Goal: Register for event/course

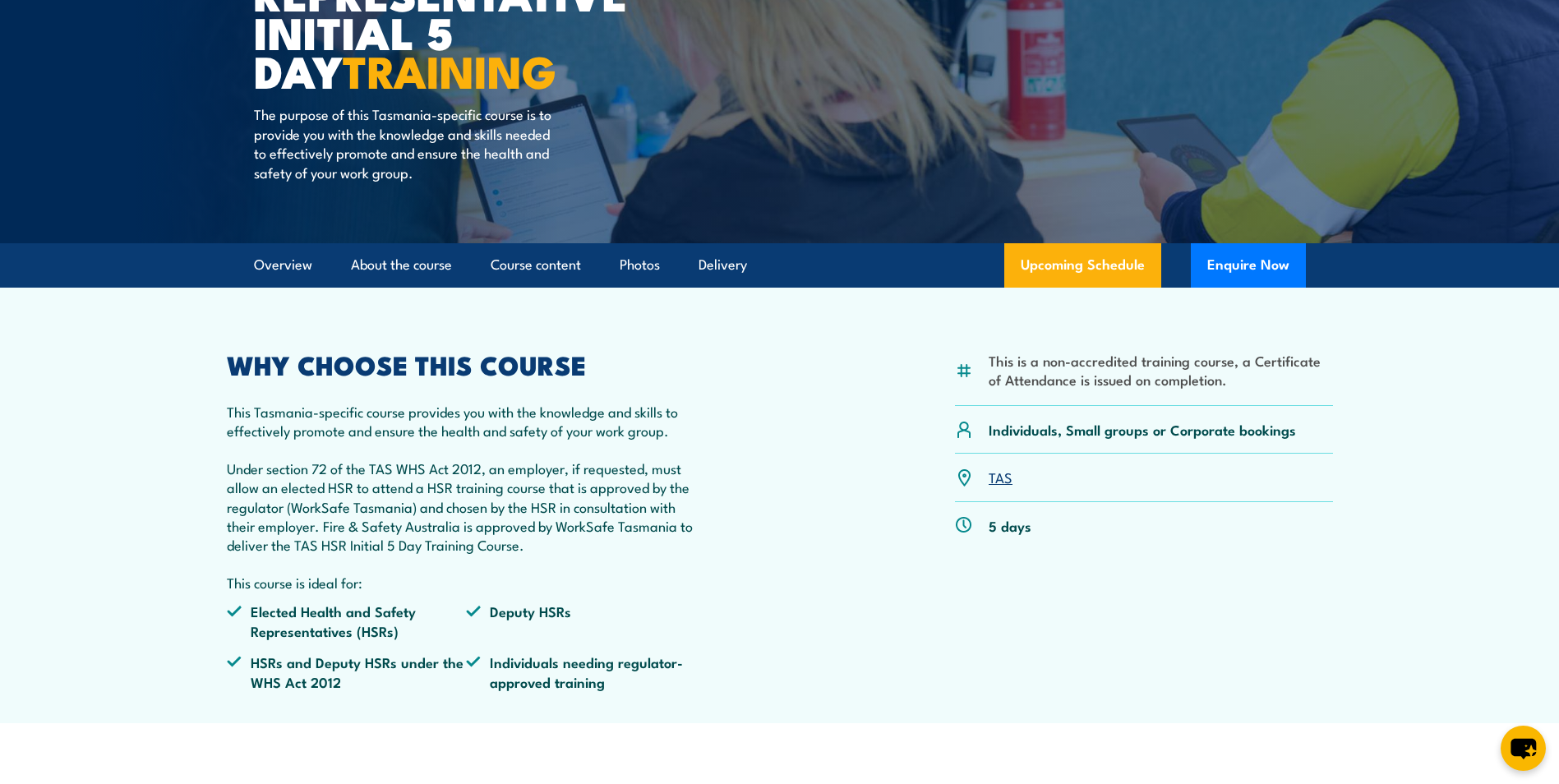
scroll to position [328, 0]
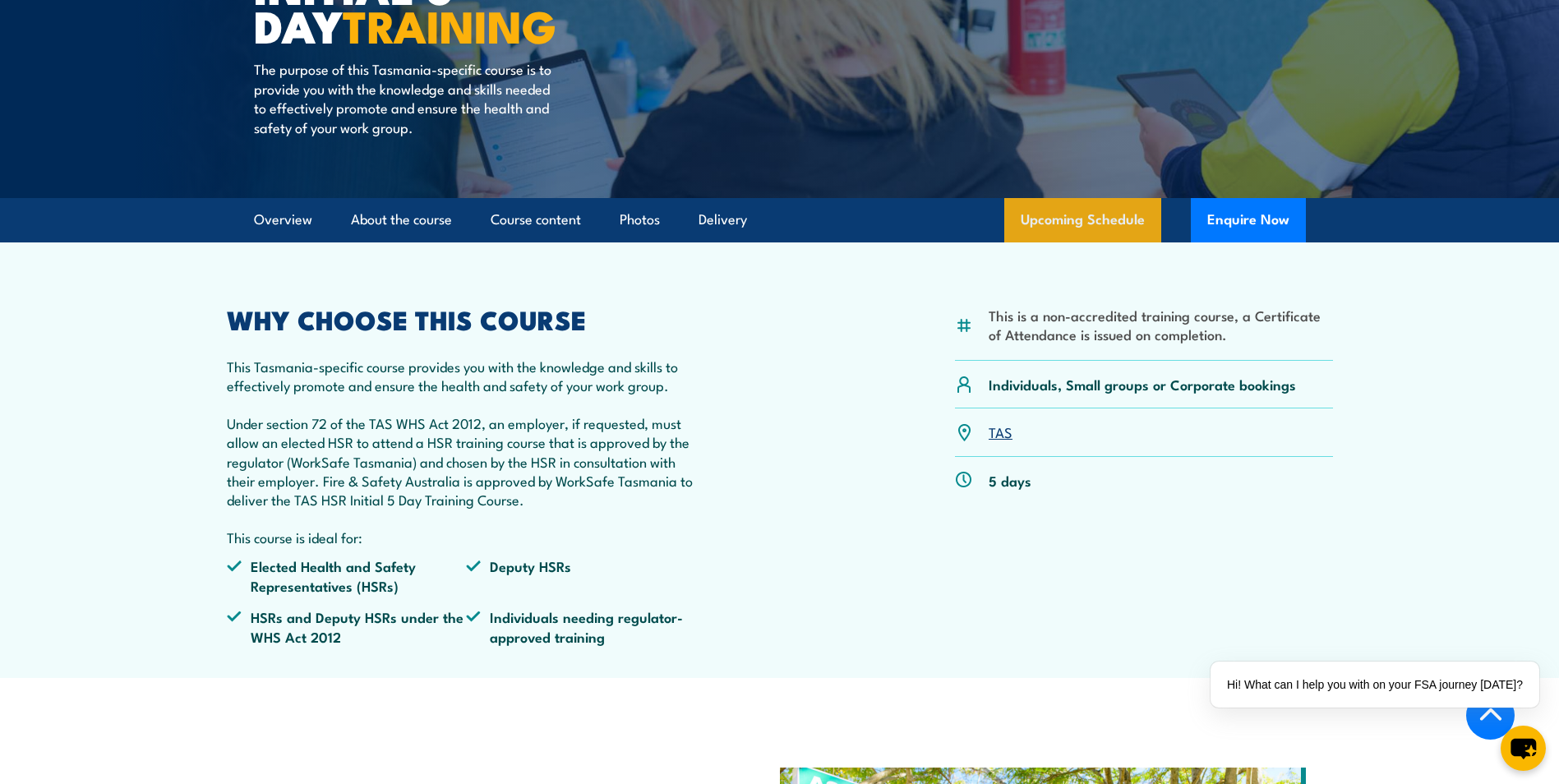
click at [1102, 232] on link "Upcoming Schedule" at bounding box center [1083, 220] width 157 height 45
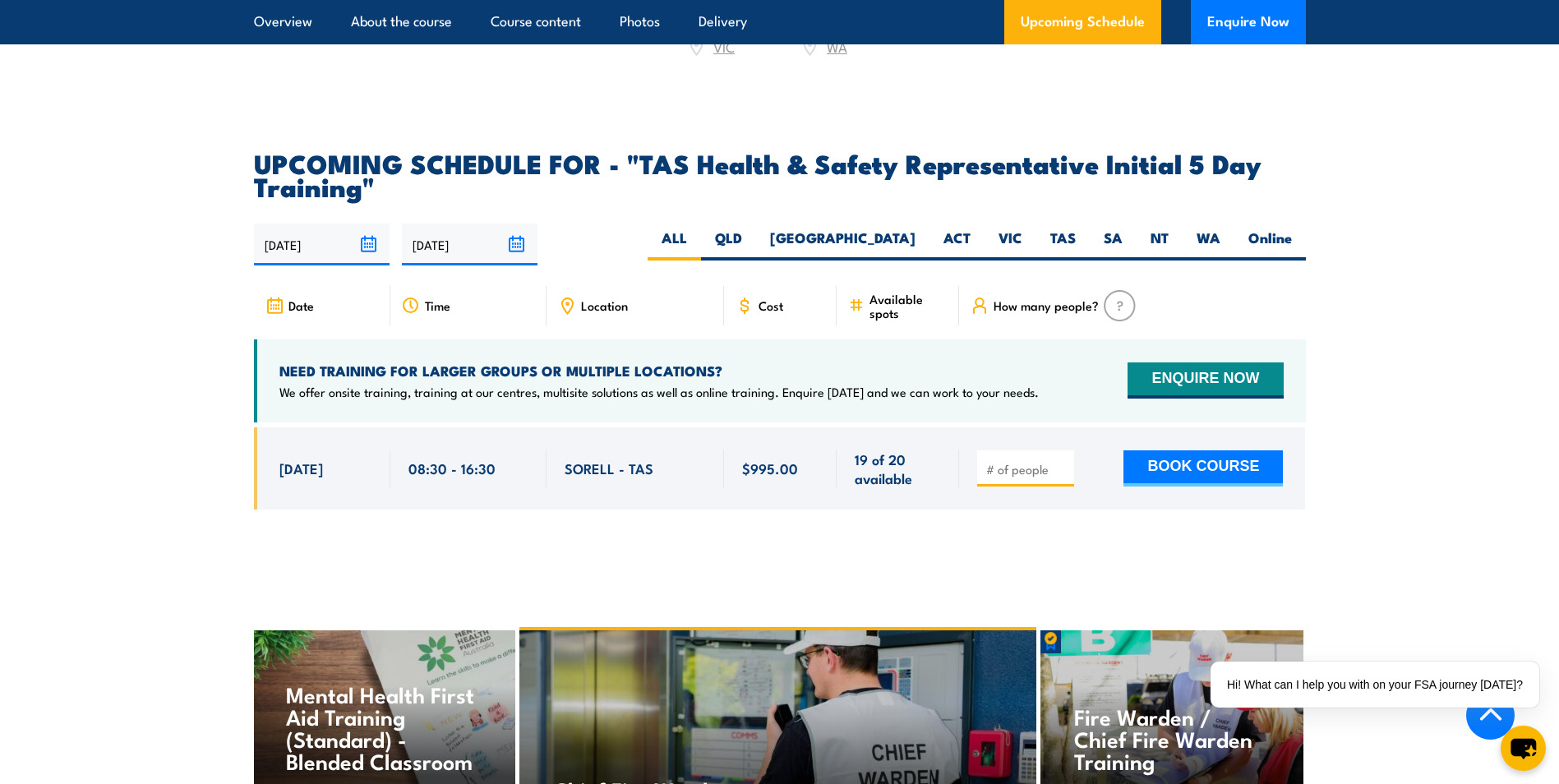
scroll to position [2408, 0]
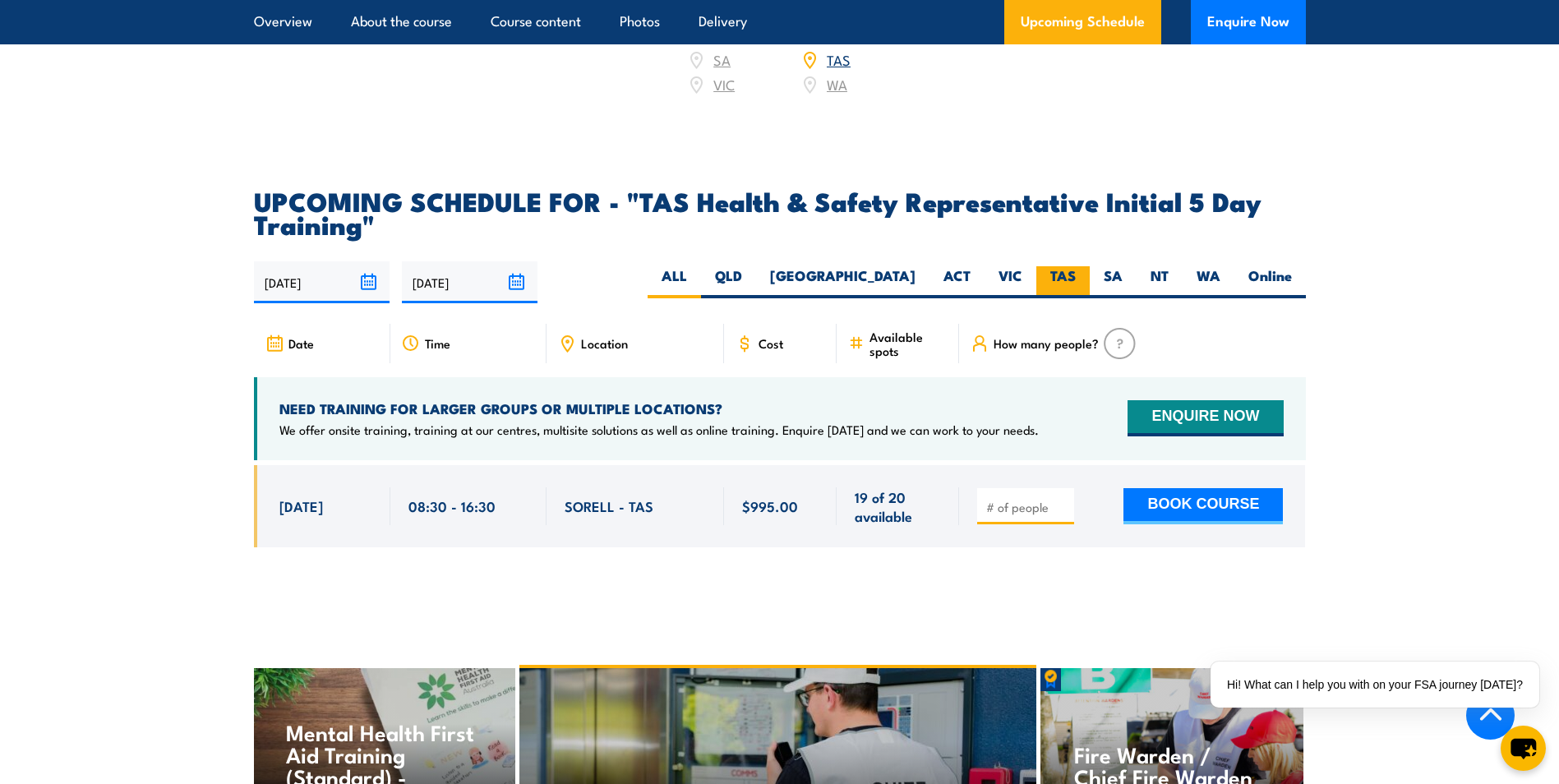
click at [1065, 266] on label "TAS" at bounding box center [1063, 281] width 54 height 32
click at [1076, 266] on input "TAS" at bounding box center [1081, 271] width 11 height 11
radio input "true"
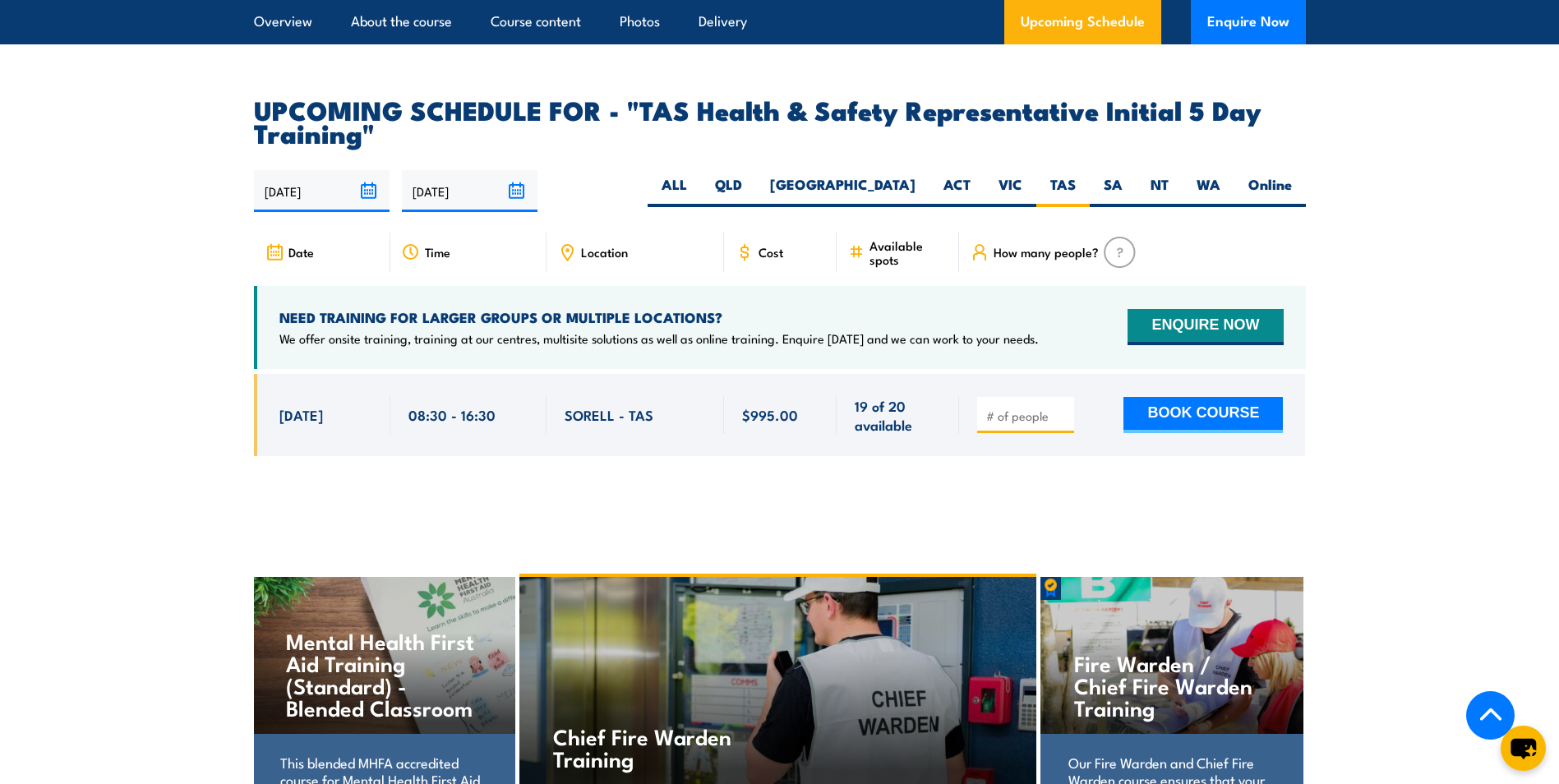
scroll to position [2408, 0]
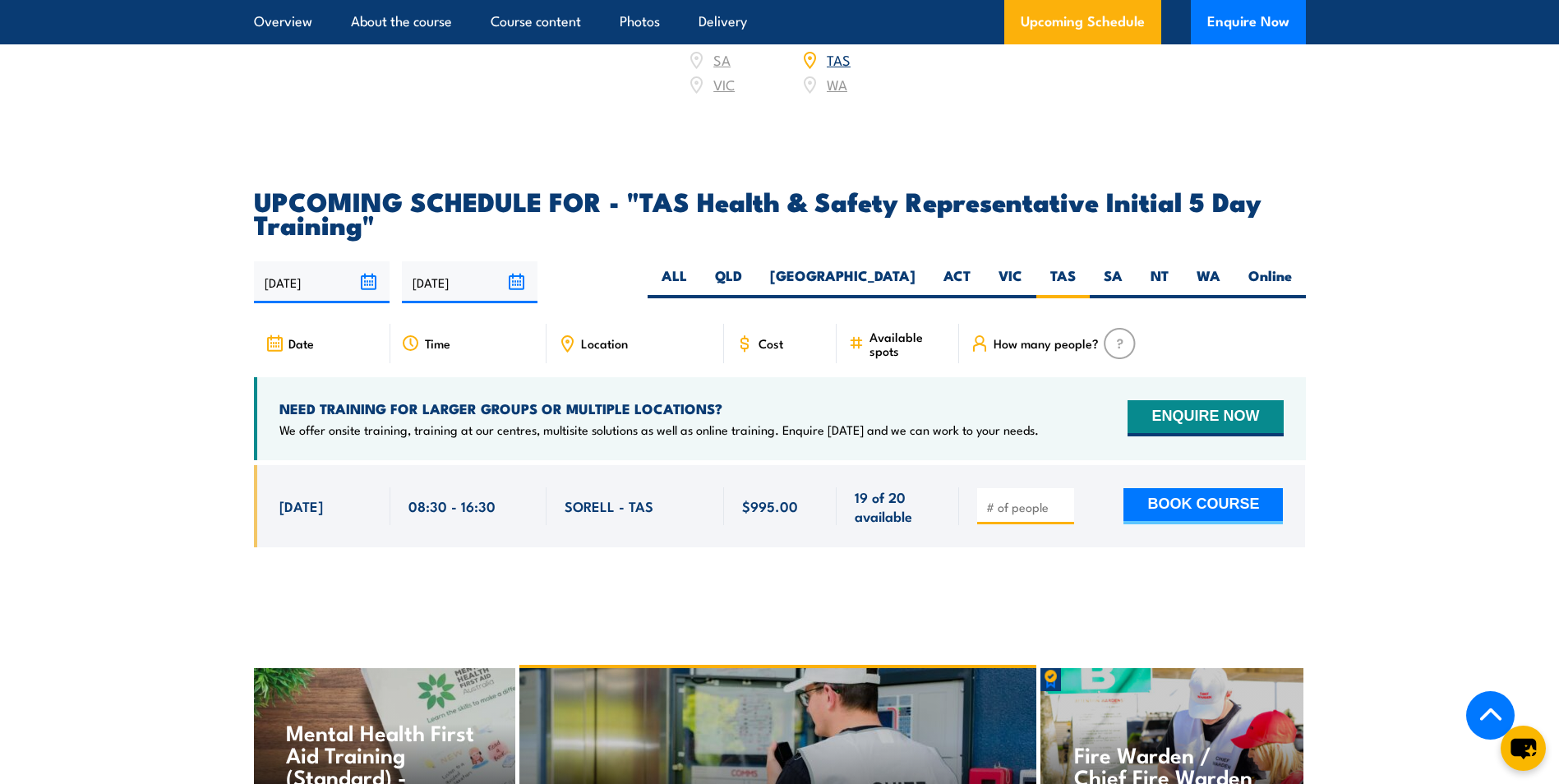
click at [514, 262] on input "28/03/2026" at bounding box center [470, 282] width 135 height 42
click at [666, 265] on div "29/09/2025 28/03/2026" at bounding box center [780, 282] width 1052 height 42
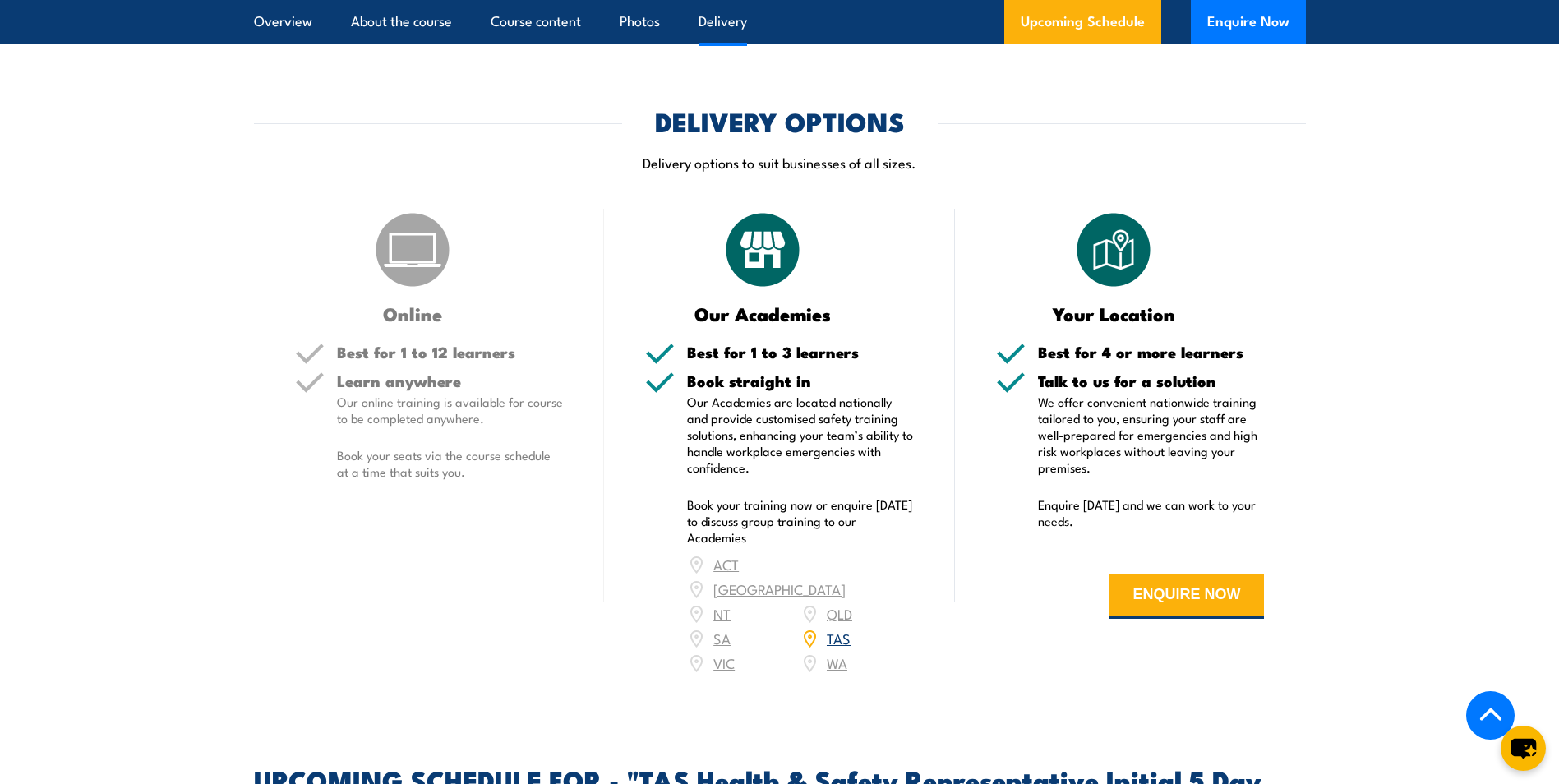
scroll to position [1751, 0]
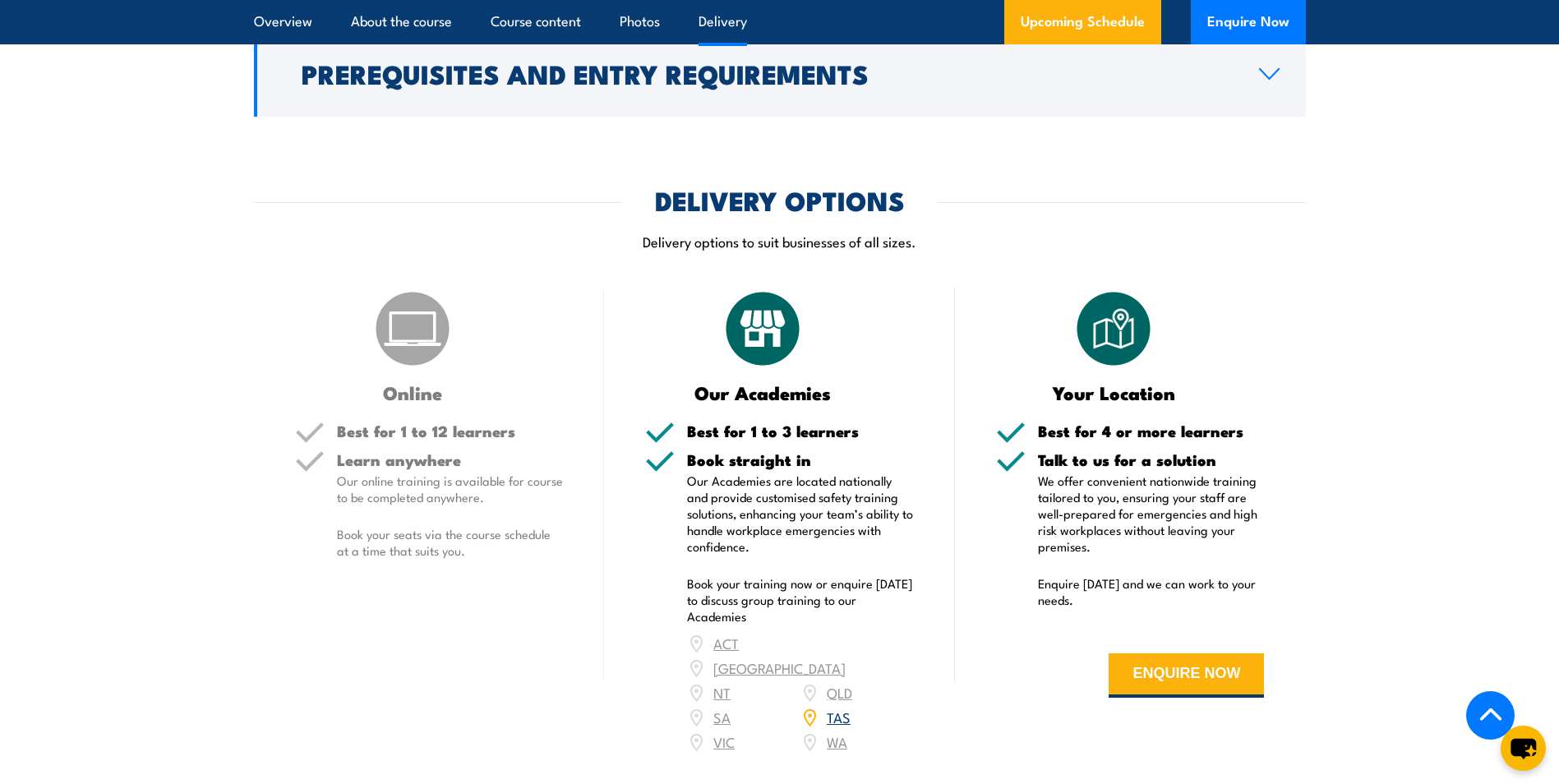
click at [389, 496] on p "Our online training is available for course to be completed anywhere." at bounding box center [450, 489] width 227 height 33
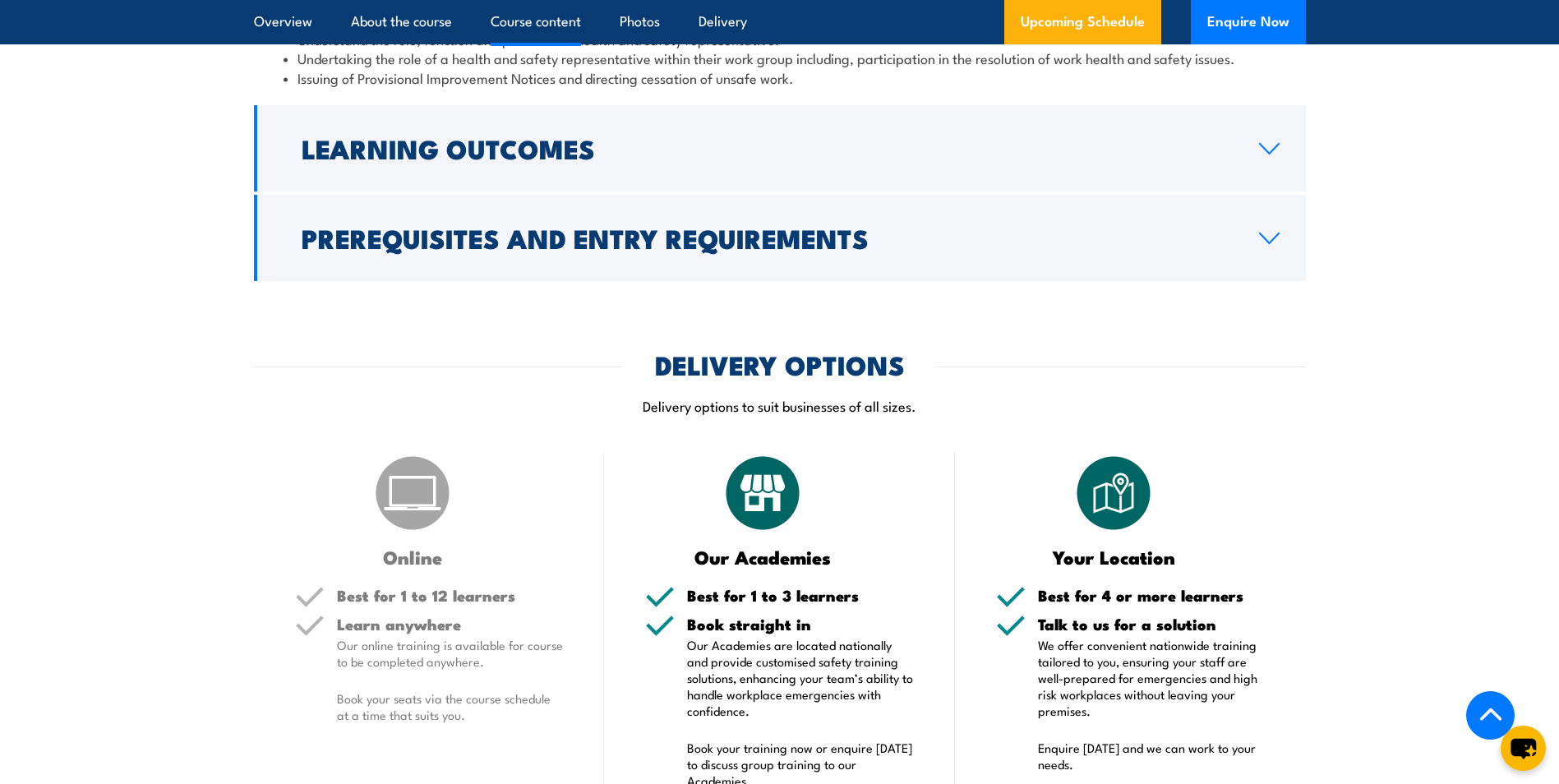
scroll to position [1259, 0]
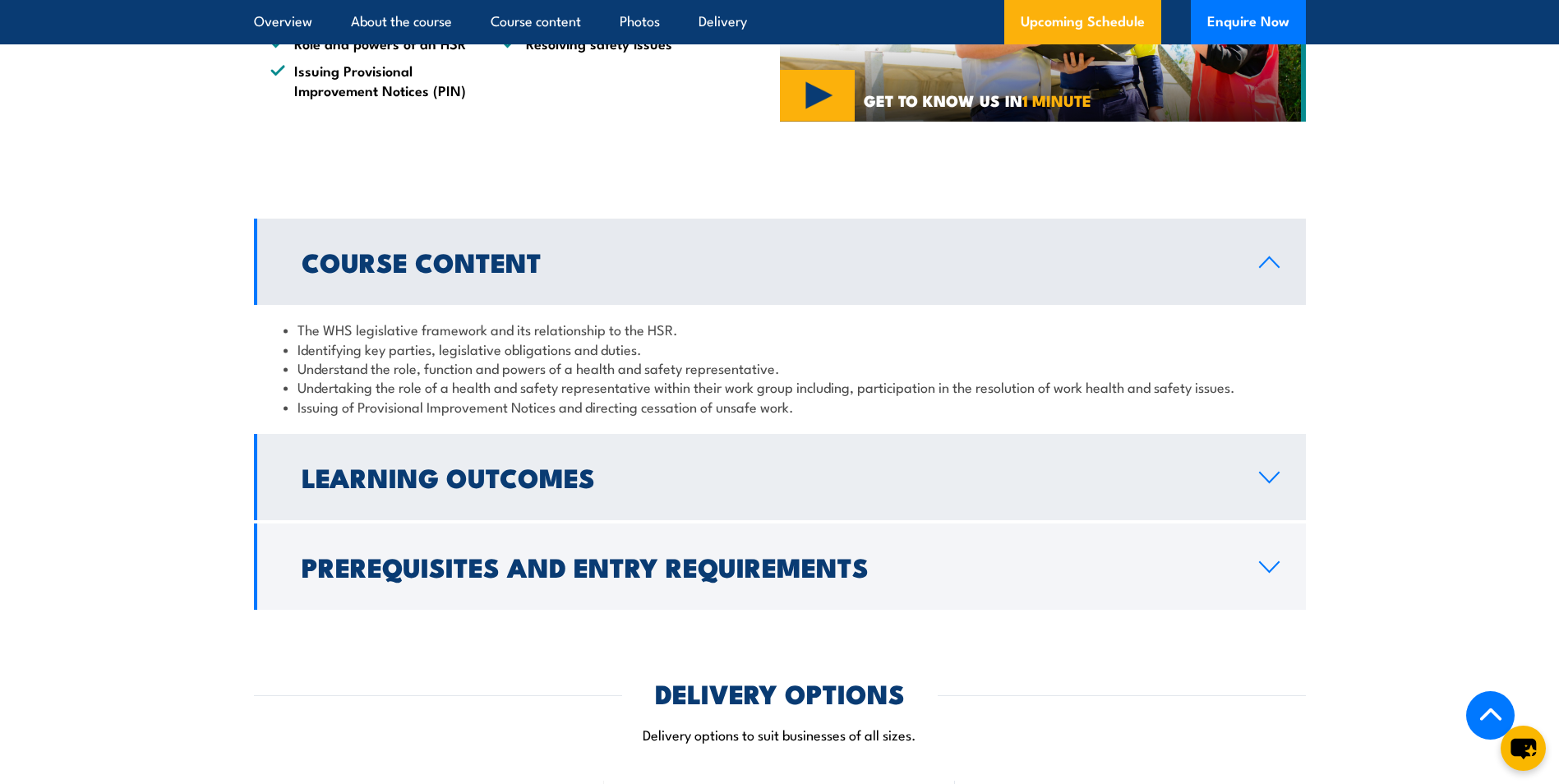
click at [511, 488] on h2 "Learning Outcomes" at bounding box center [767, 476] width 931 height 23
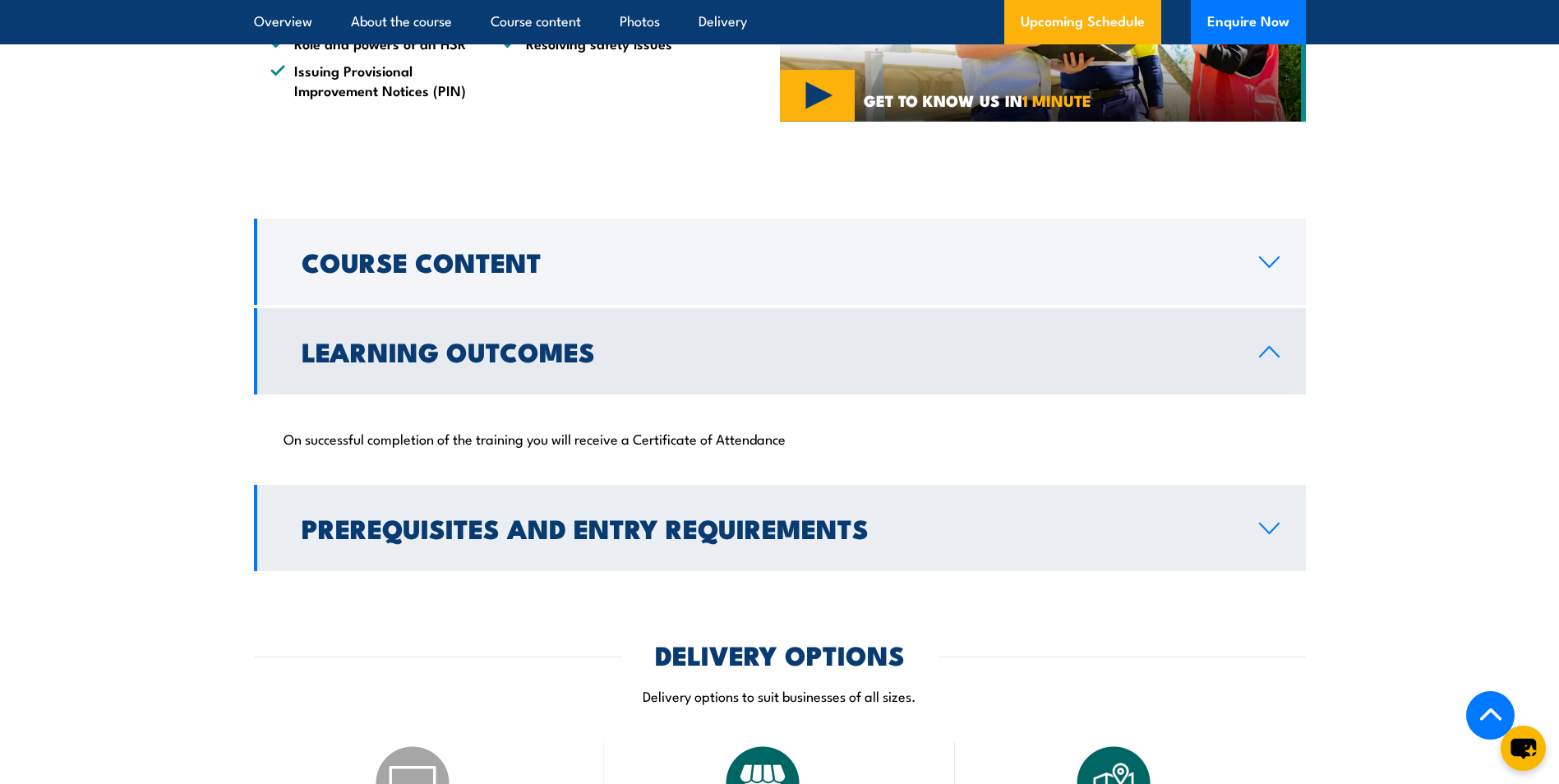
click at [513, 536] on h2 "Prerequisites and Entry Requirements" at bounding box center [767, 527] width 931 height 23
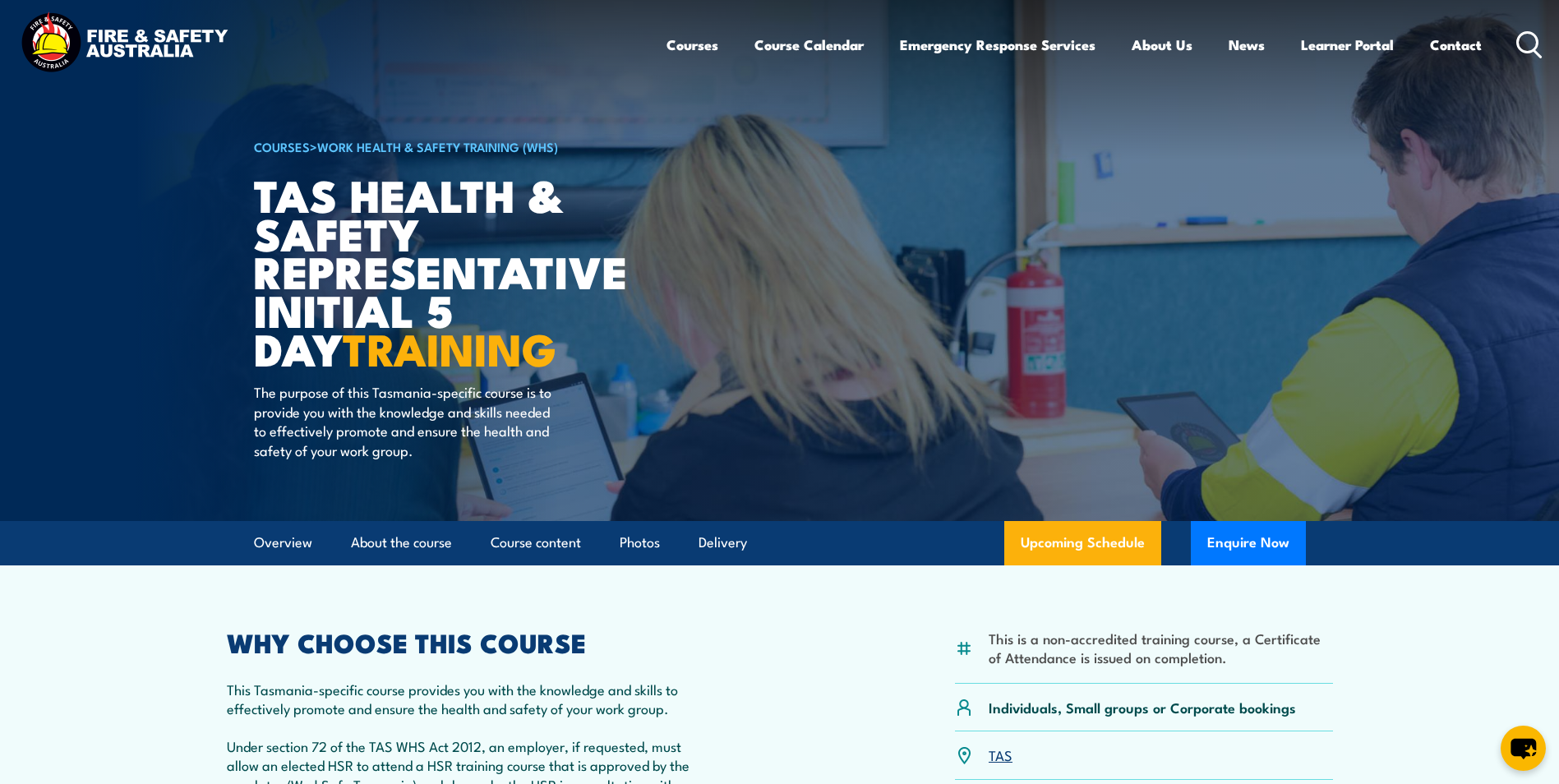
scroll to position [0, 0]
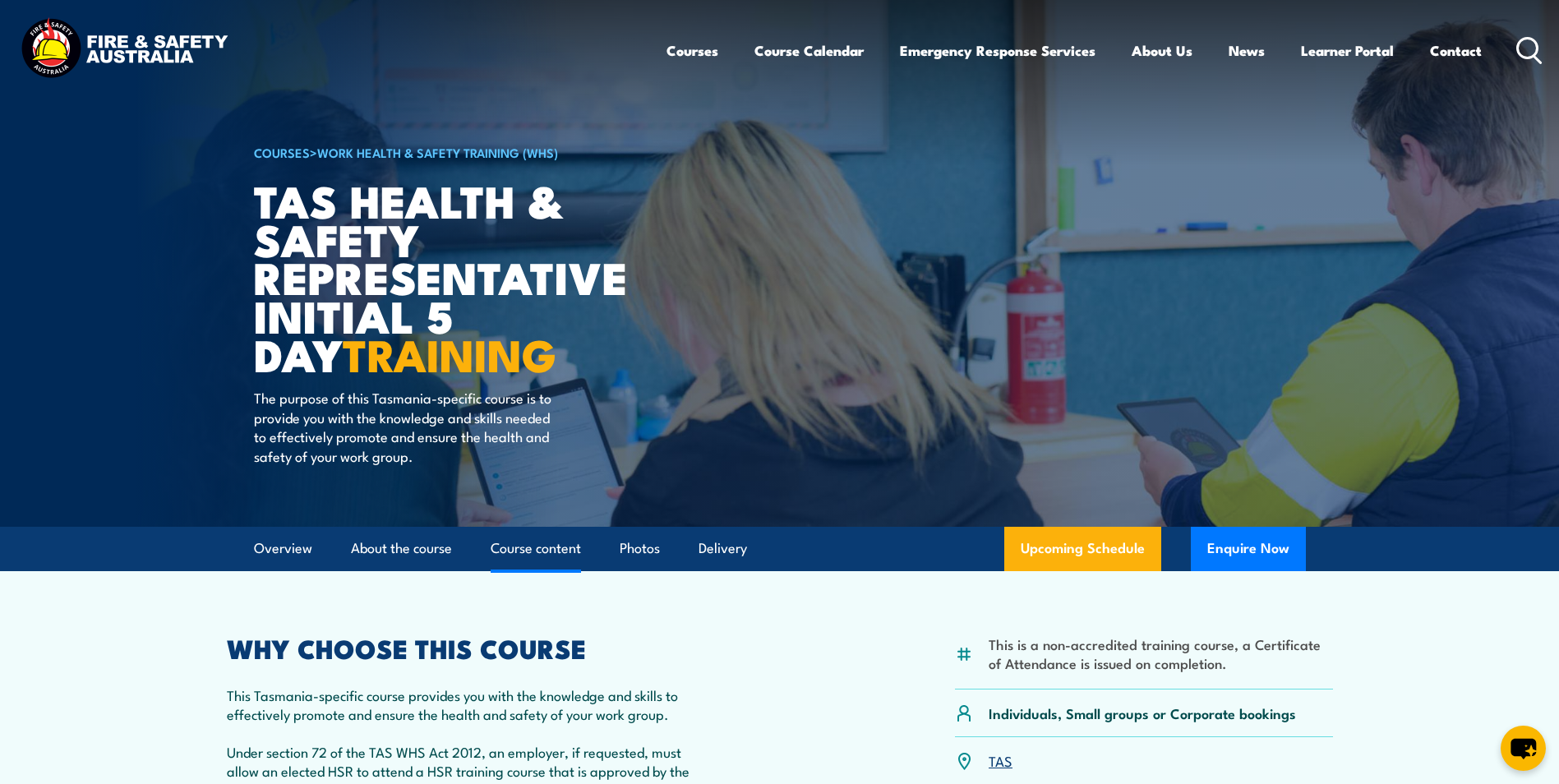
click at [569, 558] on link "Course content" at bounding box center [535, 548] width 90 height 44
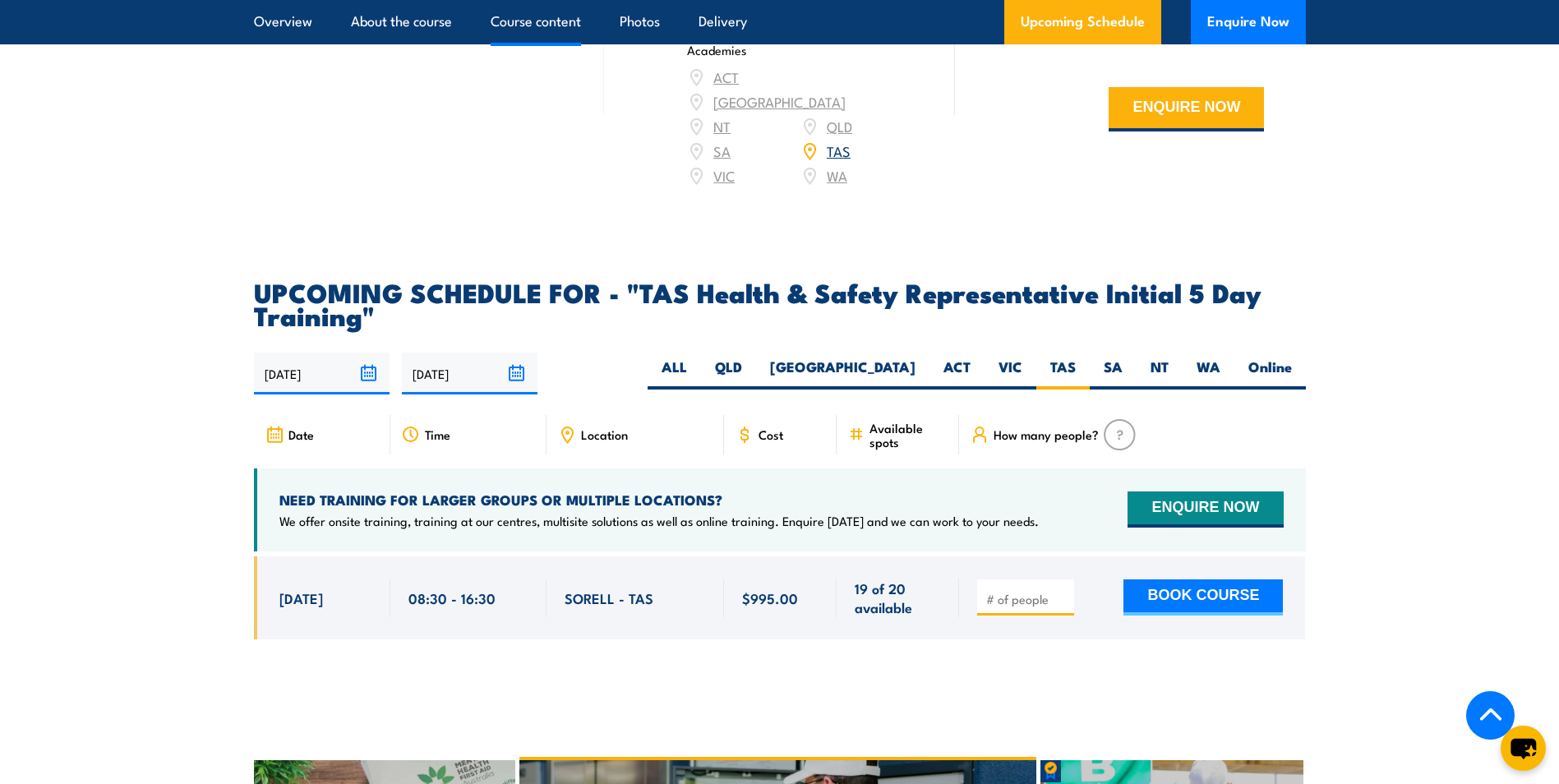
scroll to position [2443, 0]
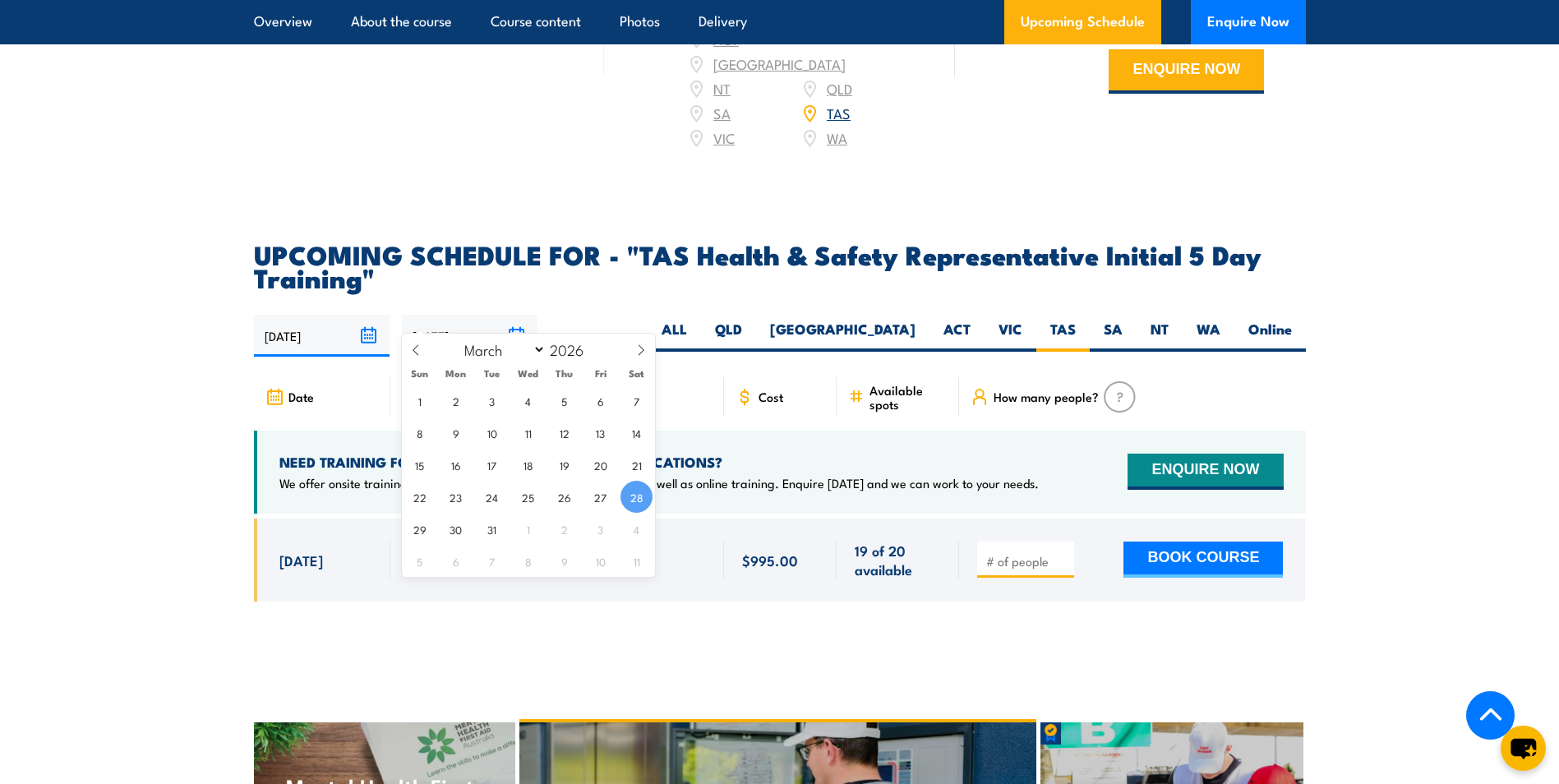
click at [511, 314] on input "28/03/2026" at bounding box center [470, 335] width 135 height 42
click at [643, 352] on icon at bounding box center [641, 350] width 12 height 12
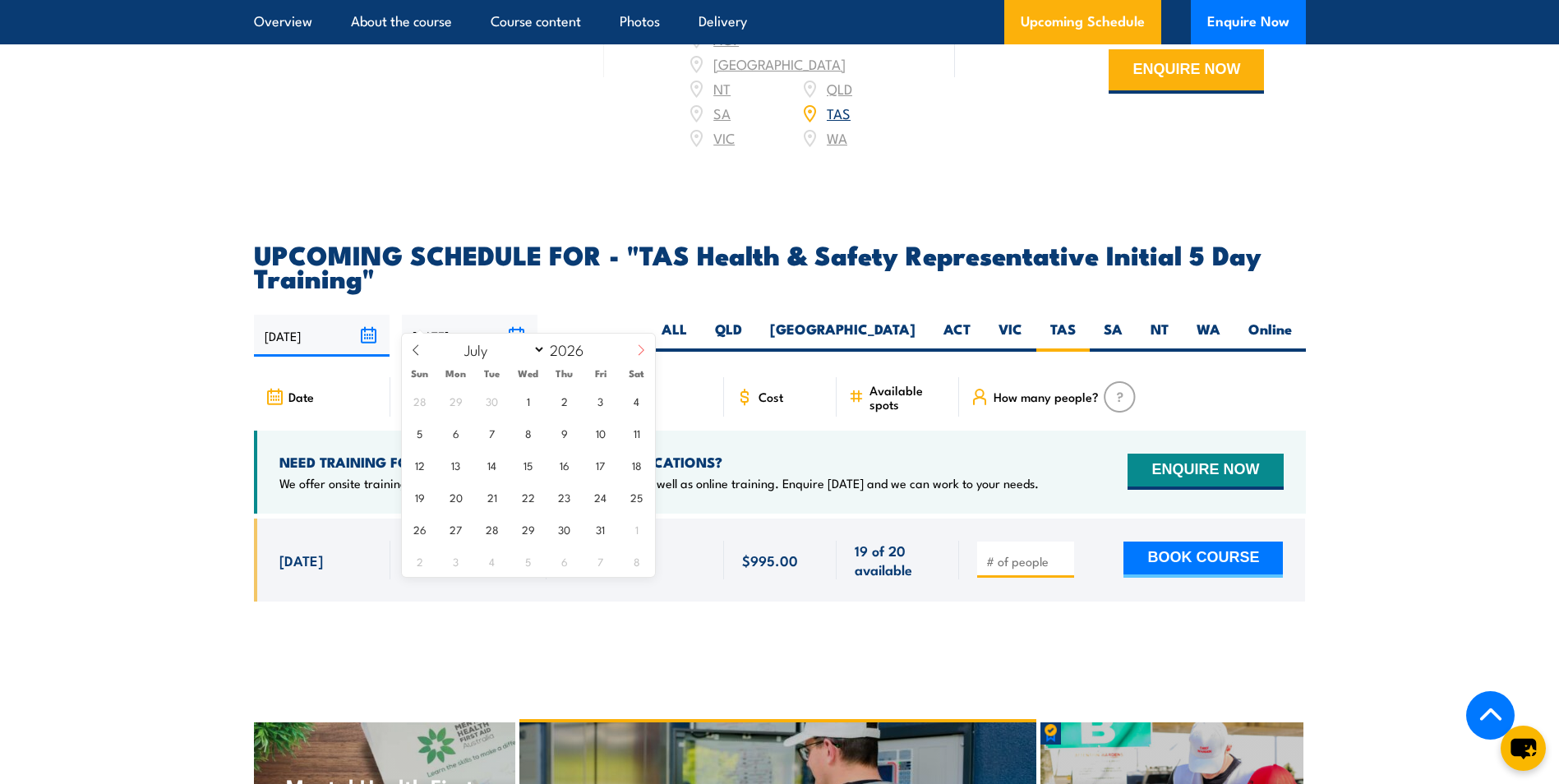
click at [643, 352] on icon at bounding box center [641, 350] width 12 height 12
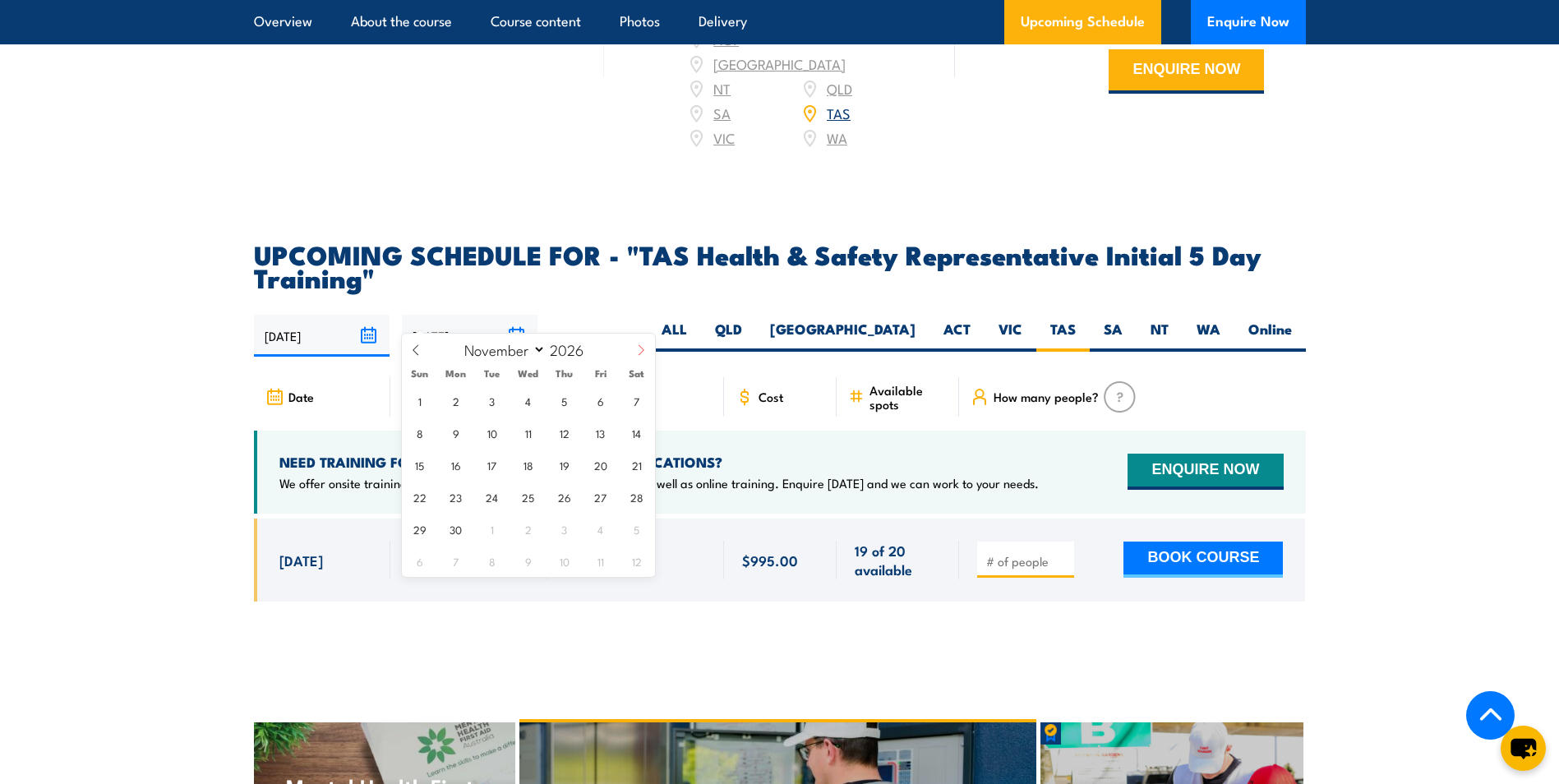
select select "11"
click at [554, 531] on span "31" at bounding box center [564, 528] width 32 height 32
type input "[DATE]"
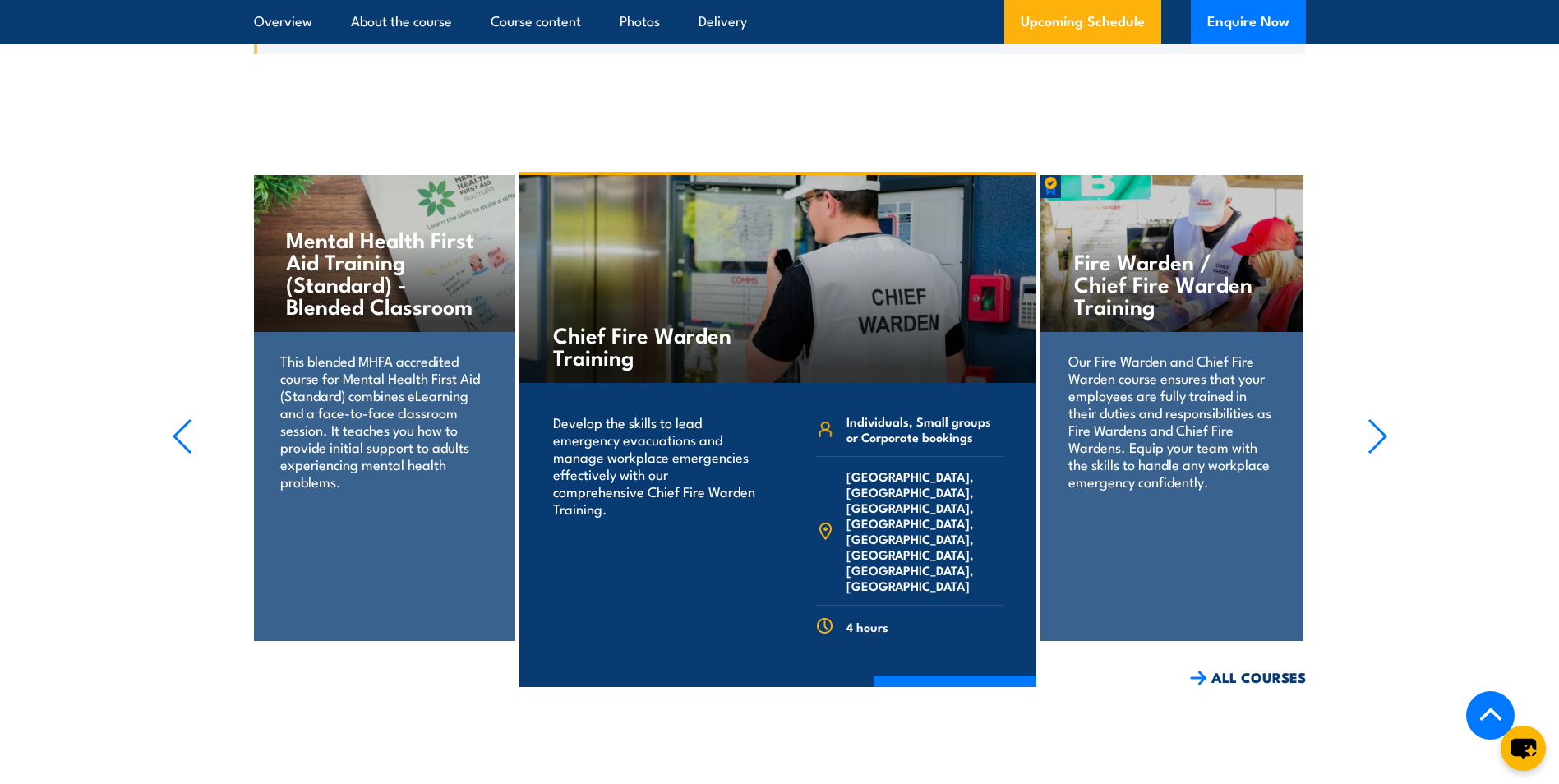
scroll to position [2819, 0]
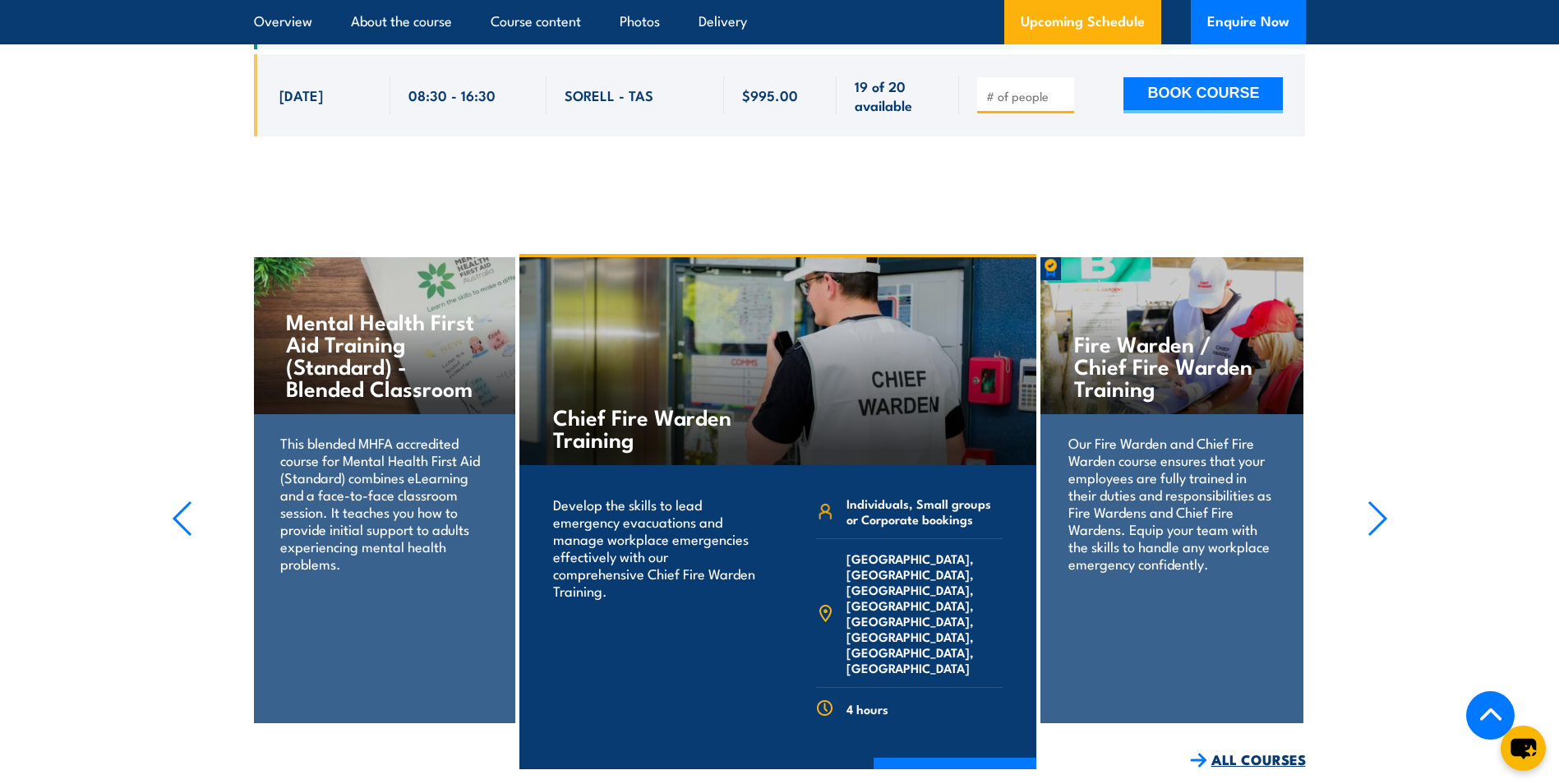
click at [1273, 750] on link "ALL COURSES" at bounding box center [1248, 759] width 116 height 19
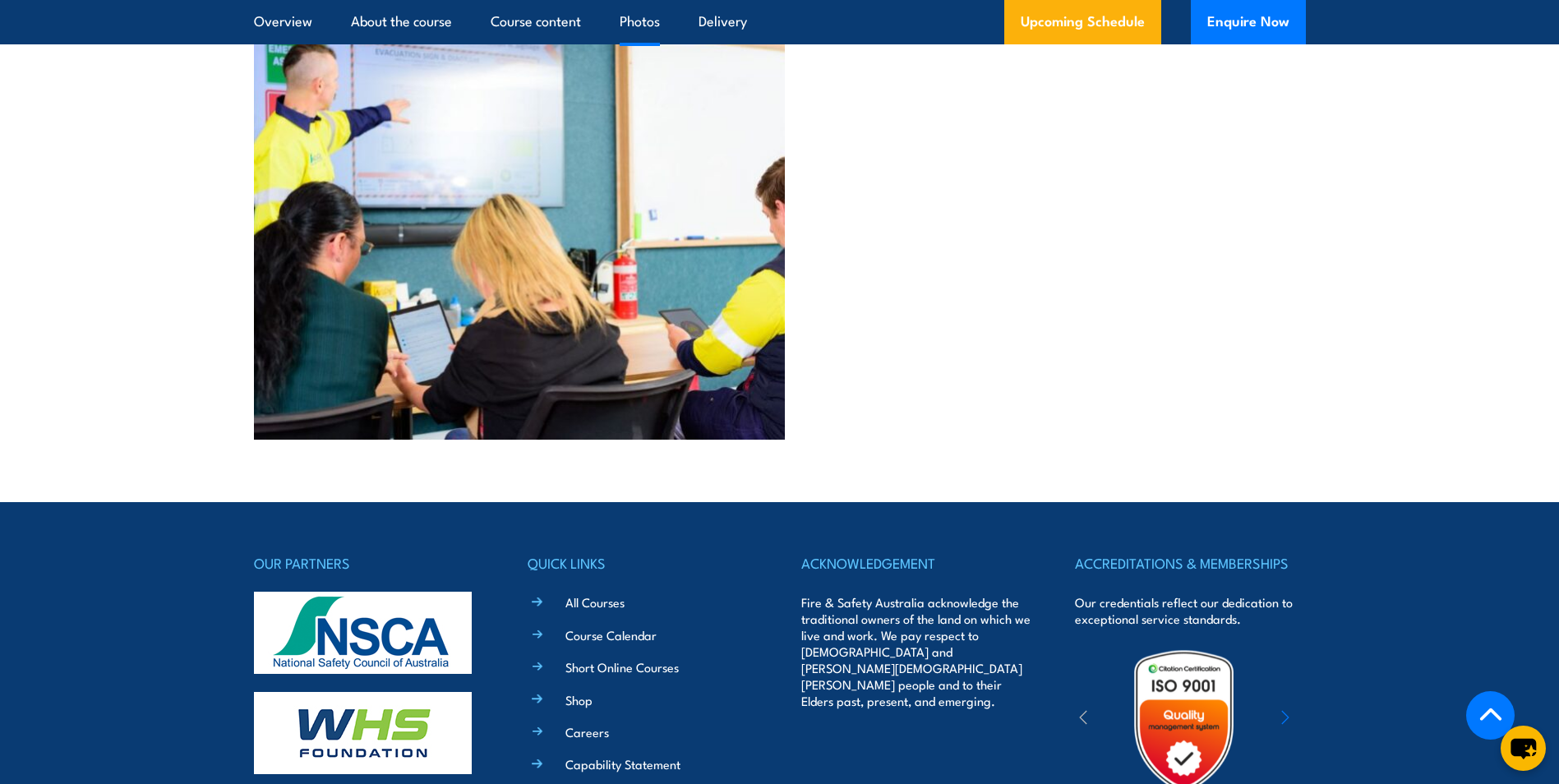
scroll to position [3779, 0]
